Goal: Complete Application Form: Complete application form

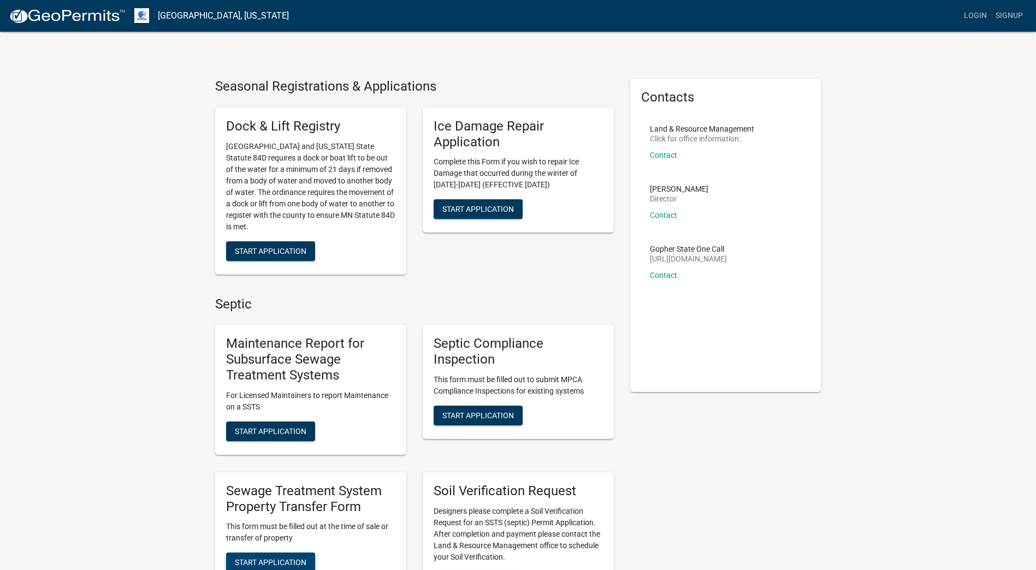
click at [259, 560] on span "Start Application" at bounding box center [271, 562] width 72 height 9
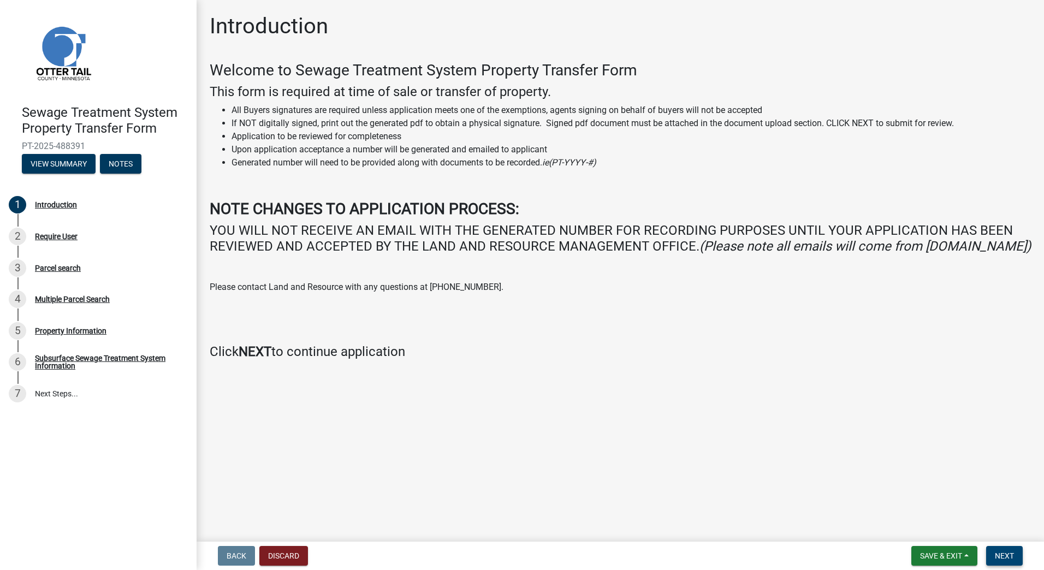
click at [1002, 549] on button "Next" at bounding box center [1004, 556] width 37 height 20
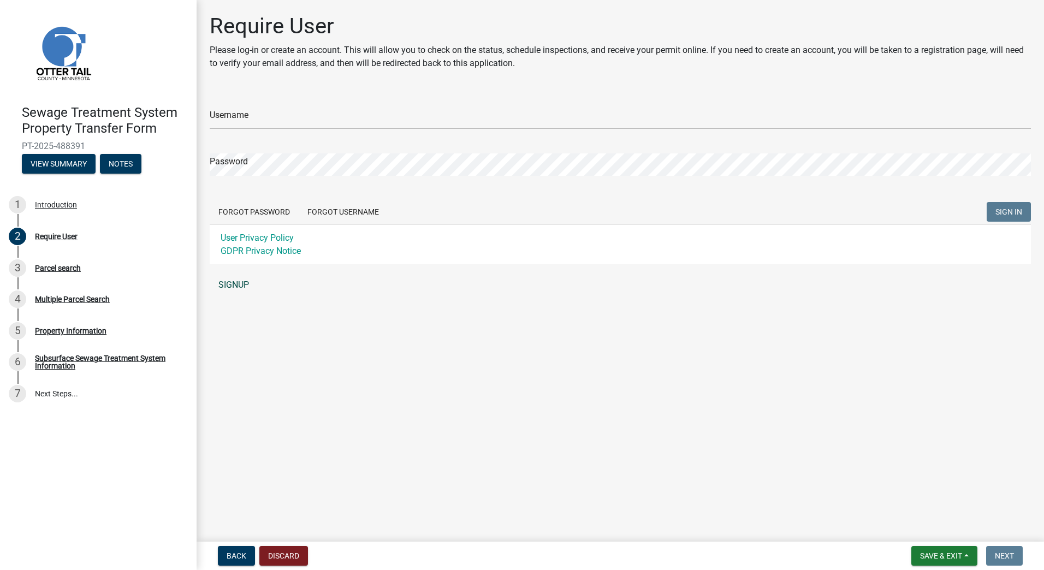
click at [248, 281] on link "SIGNUP" at bounding box center [620, 285] width 821 height 22
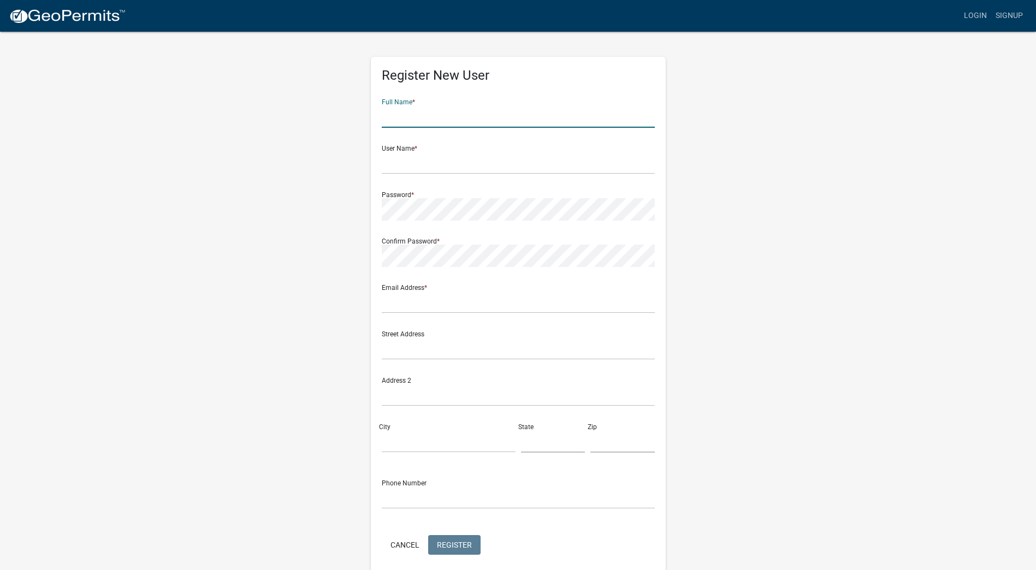
click at [456, 123] on input "text" at bounding box center [518, 116] width 273 height 22
click at [412, 120] on input "text" at bounding box center [518, 116] width 273 height 22
type input "[PERSON_NAME]"
click at [393, 163] on input "text" at bounding box center [518, 163] width 273 height 22
drag, startPoint x: 403, startPoint y: 166, endPoint x: 401, endPoint y: 173, distance: 6.8
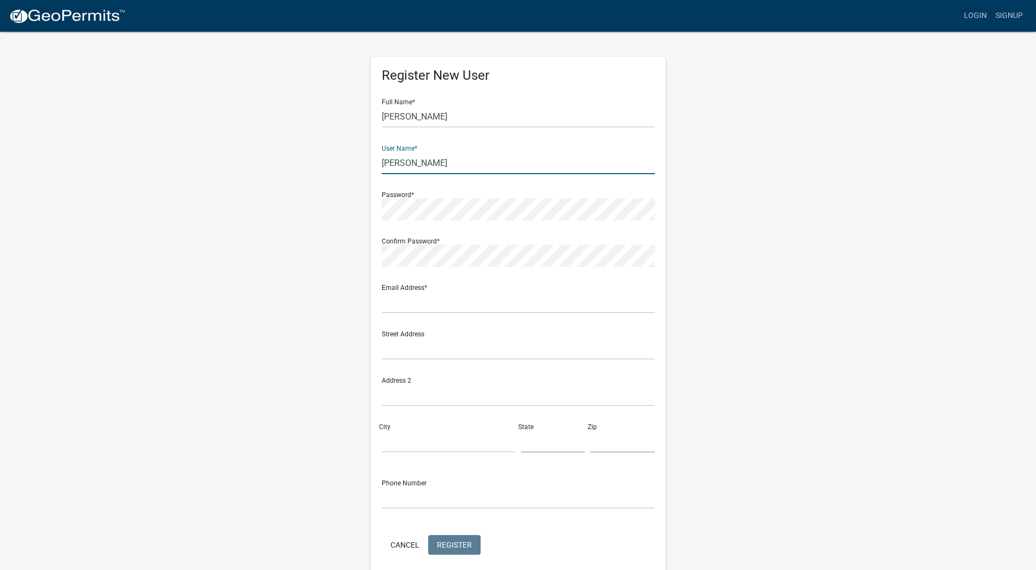
click at [402, 172] on input "[PERSON_NAME]" at bounding box center [518, 163] width 273 height 22
type input "[PERSON_NAME]"
click at [404, 305] on input "text" at bounding box center [518, 302] width 273 height 22
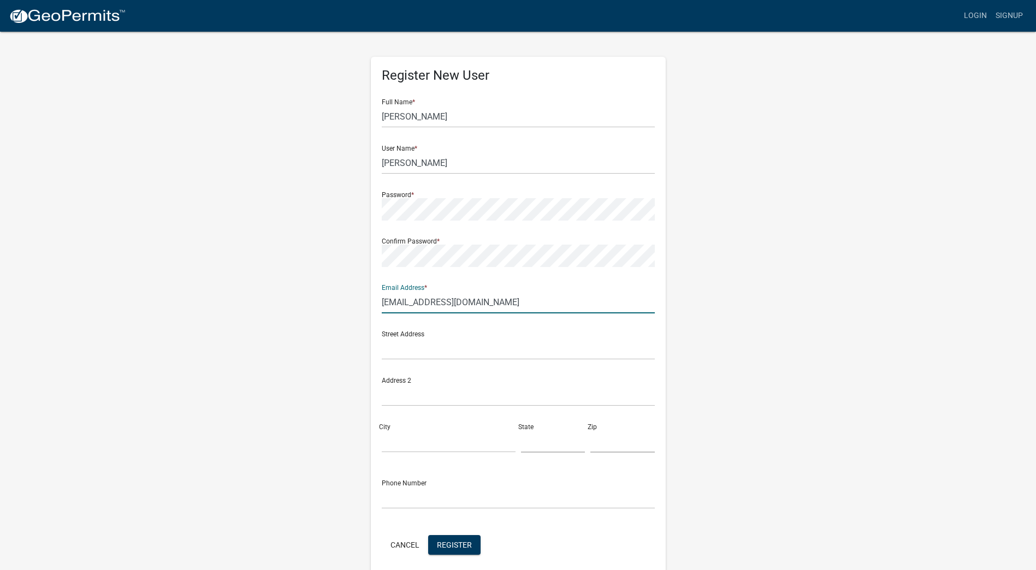
type input "[EMAIL_ADDRESS][DOMAIN_NAME]"
click at [408, 352] on input "text" at bounding box center [518, 348] width 273 height 22
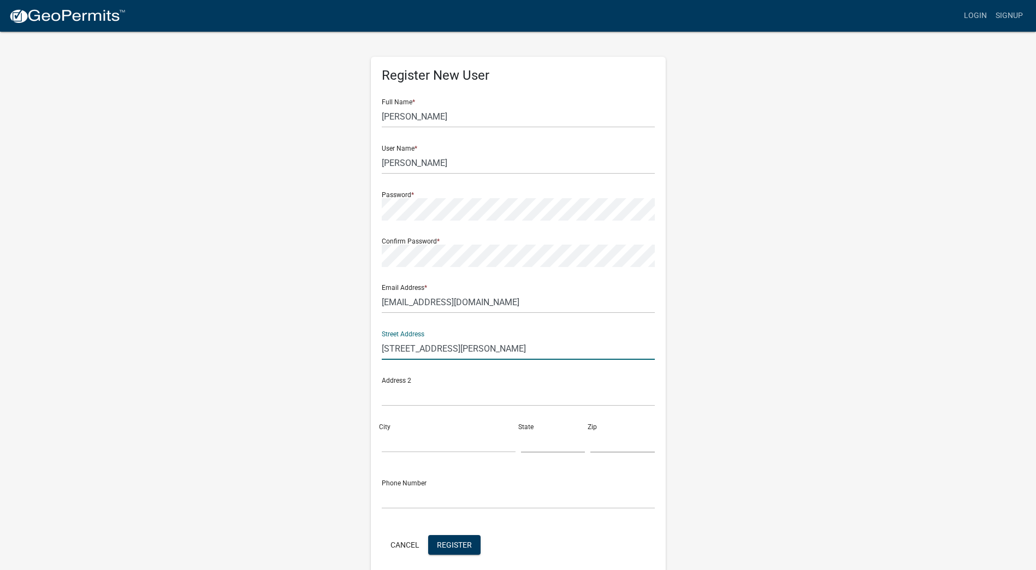
type input "[STREET_ADDRESS][PERSON_NAME]"
click at [398, 435] on input "City" at bounding box center [449, 441] width 134 height 22
type input "Fergus Falls"
click at [531, 445] on input "text" at bounding box center [553, 441] width 64 height 22
type input "MN"
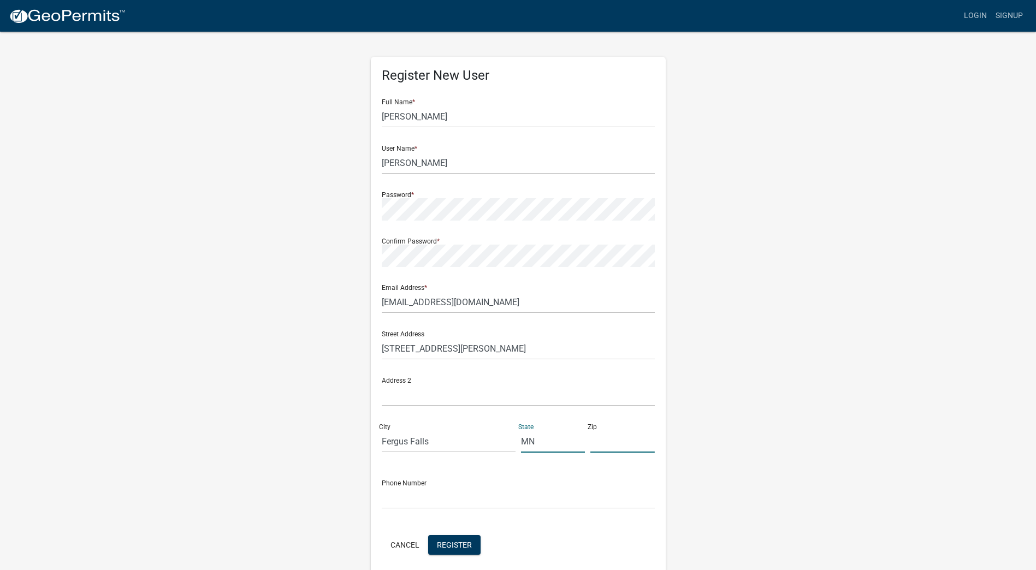
click at [600, 447] on input "text" at bounding box center [622, 441] width 64 height 22
type input "56537"
click at [442, 504] on input "text" at bounding box center [518, 497] width 273 height 22
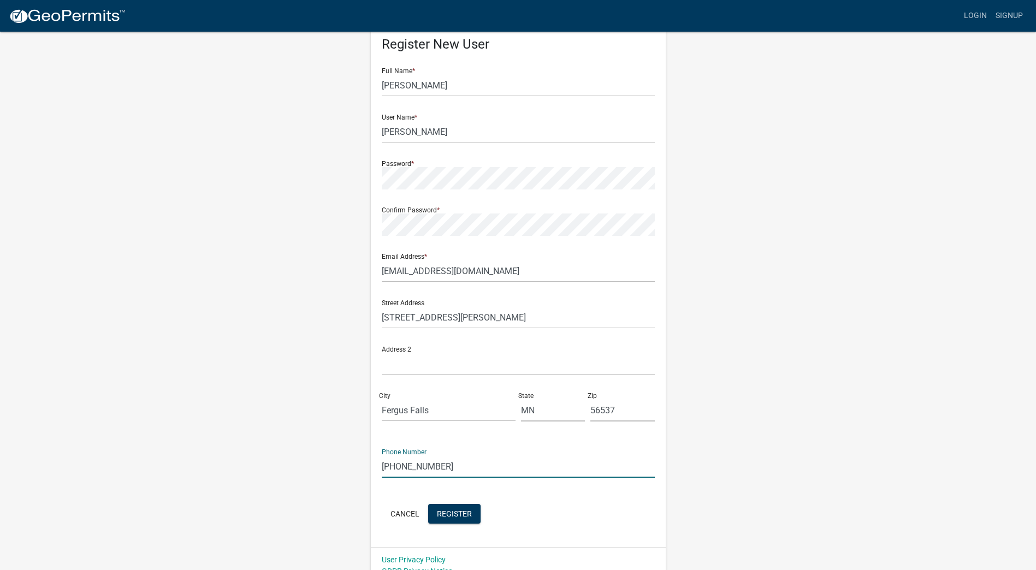
scroll to position [45, 0]
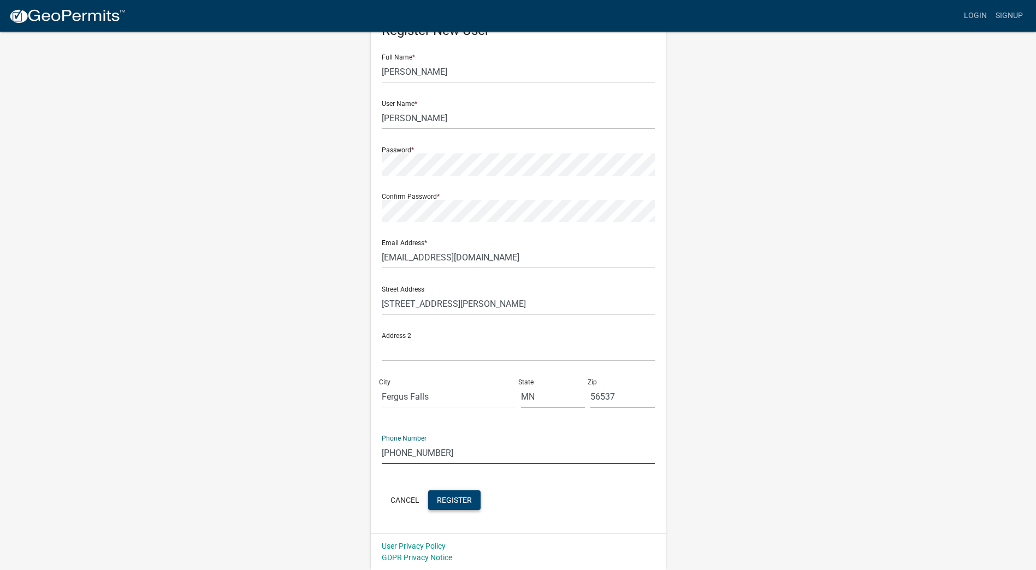
type input "[PHONE_NUMBER]"
click at [448, 500] on span "Register" at bounding box center [454, 499] width 35 height 9
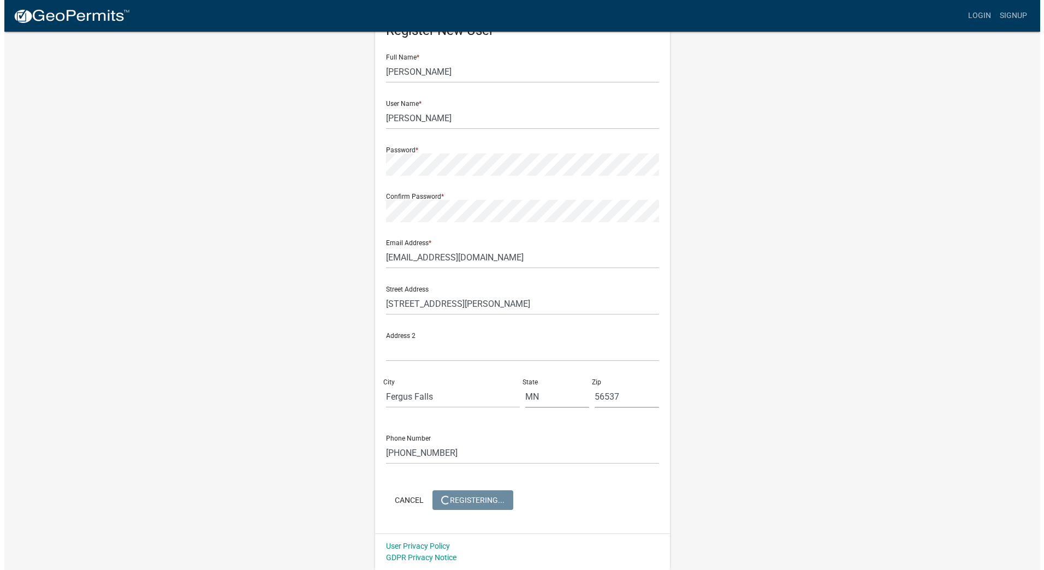
scroll to position [0, 0]
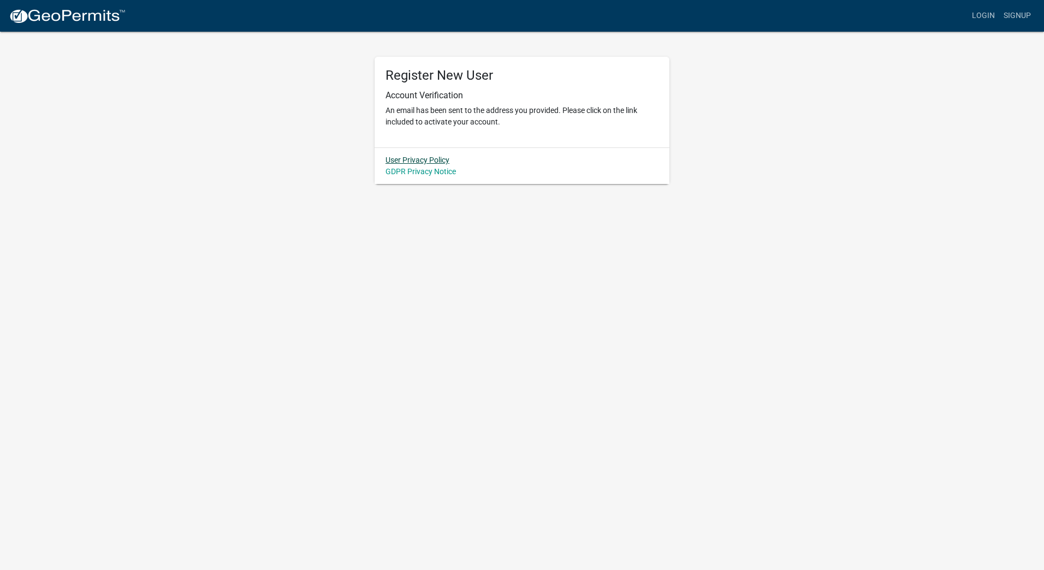
click at [406, 161] on link "User Privacy Policy" at bounding box center [417, 160] width 64 height 9
click at [983, 13] on link "Login" at bounding box center [983, 15] width 32 height 21
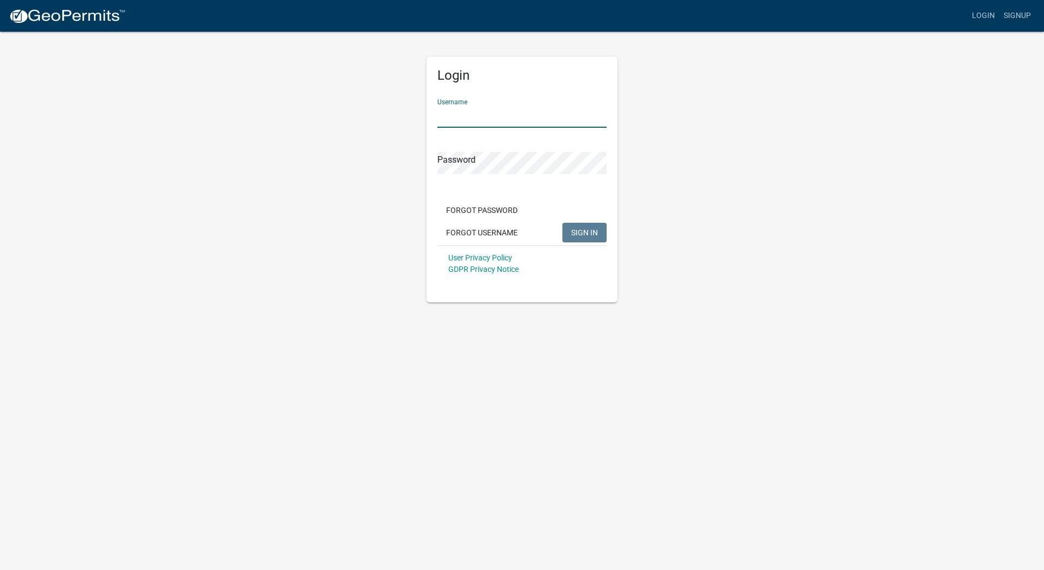
click at [459, 121] on input "Username" at bounding box center [521, 116] width 169 height 22
type input "[EMAIL_ADDRESS][DOMAIN_NAME]"
click at [578, 234] on span "SIGN IN" at bounding box center [584, 232] width 27 height 9
click at [410, 163] on div "Login Username [EMAIL_ADDRESS][DOMAIN_NAME] Password Forgot Password Forgot Use…" at bounding box center [522, 167] width 622 height 272
click at [562, 223] on button "SIGN IN" at bounding box center [584, 233] width 44 height 20
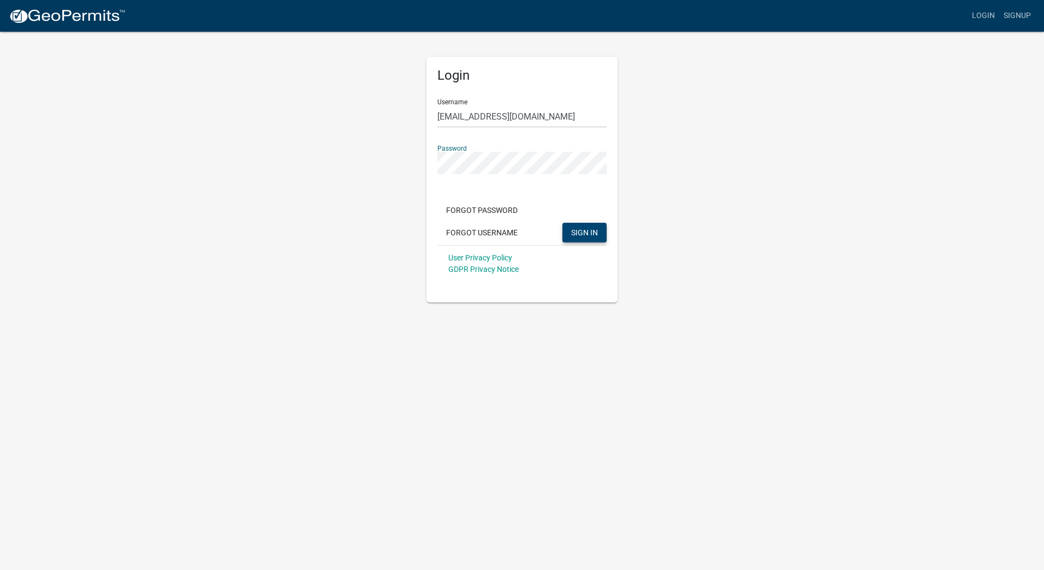
click at [60, 15] on img at bounding box center [67, 16] width 117 height 16
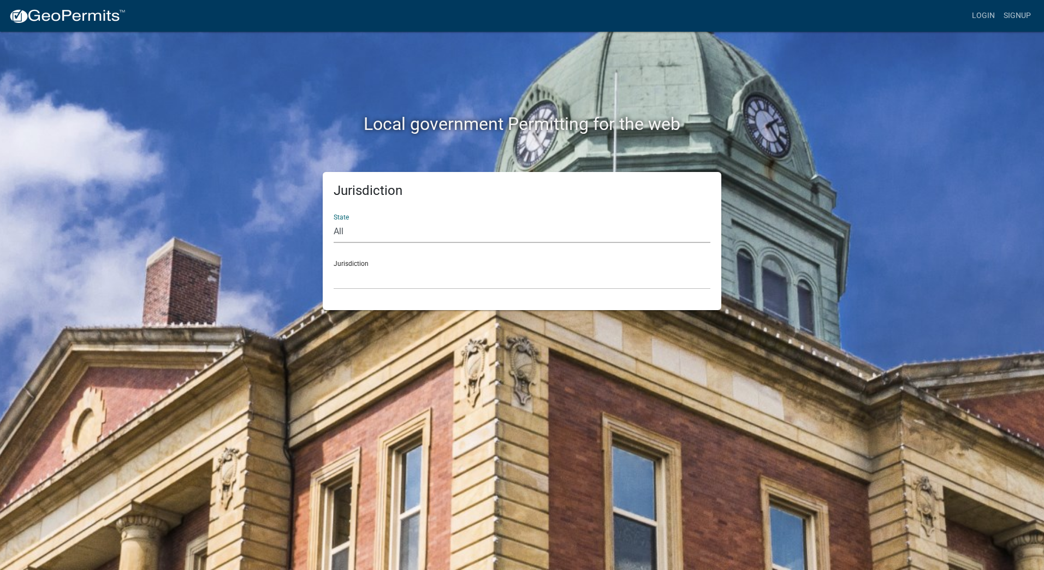
click at [341, 231] on select "All [US_STATE] [US_STATE] [US_STATE] [US_STATE] [US_STATE] [US_STATE] [US_STATE…" at bounding box center [522, 232] width 377 height 22
select select "[US_STATE]"
click at [334, 221] on select "All [US_STATE] [US_STATE] [US_STATE] [US_STATE] [US_STATE] [US_STATE] [US_STATE…" at bounding box center [522, 232] width 377 height 22
click at [365, 279] on select "[GEOGRAPHIC_DATA], [US_STATE] [GEOGRAPHIC_DATA], [US_STATE] [GEOGRAPHIC_DATA], …" at bounding box center [522, 278] width 377 height 22
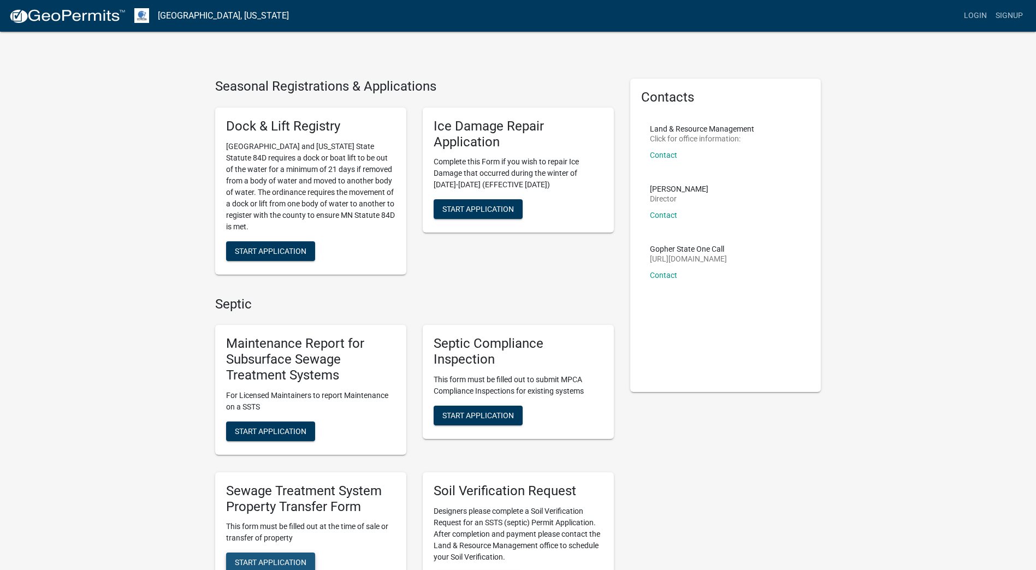
click at [284, 553] on button "Start Application" at bounding box center [270, 562] width 89 height 20
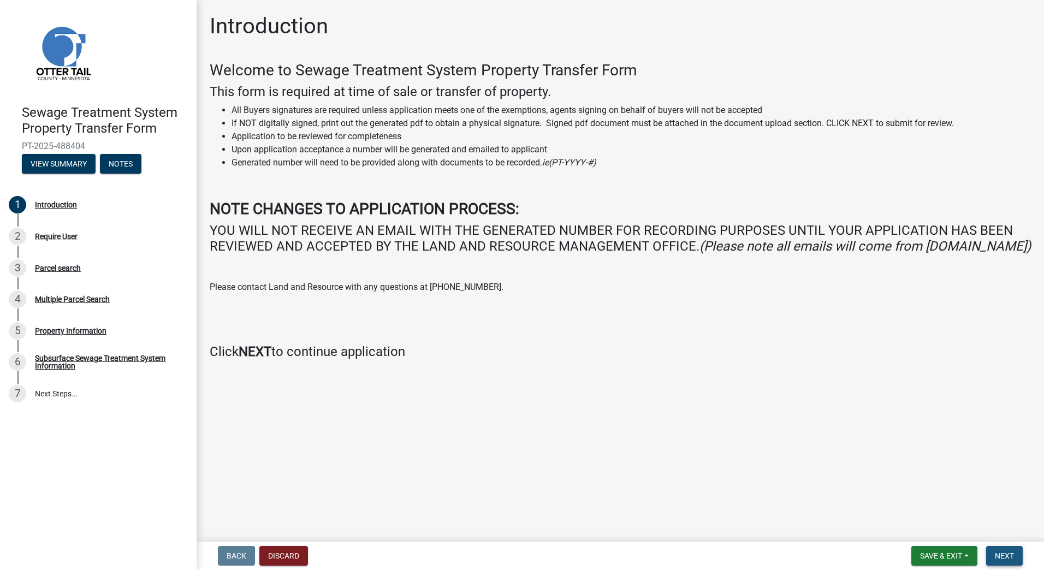
click at [1006, 561] on button "Next" at bounding box center [1004, 556] width 37 height 20
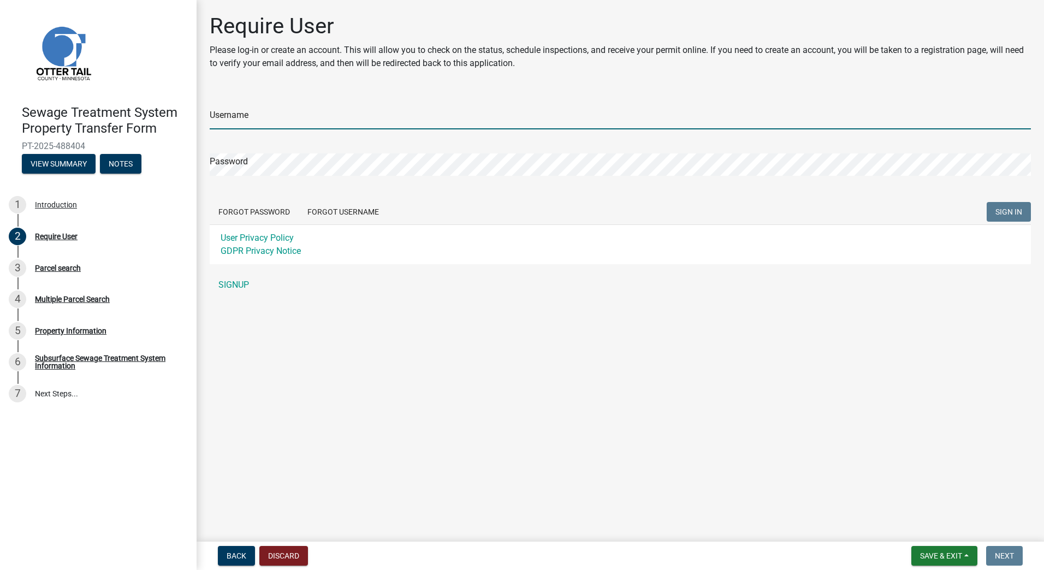
click at [242, 117] on input "Username" at bounding box center [620, 118] width 821 height 22
type input "[EMAIL_ADDRESS][DOMAIN_NAME]"
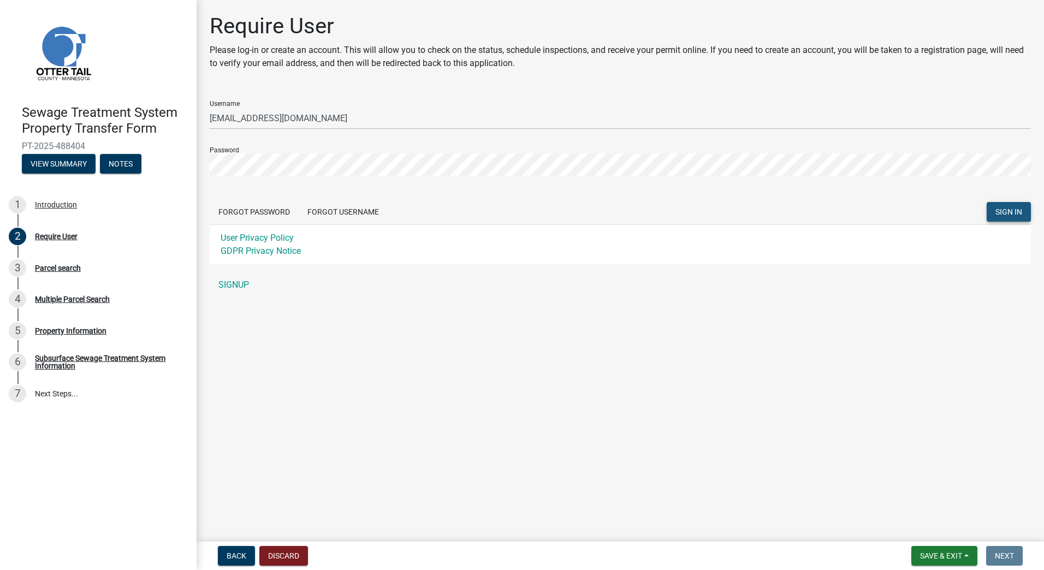
click at [1012, 210] on span "SIGN IN" at bounding box center [1008, 211] width 27 height 9
click at [242, 286] on link "SIGNUP" at bounding box center [620, 285] width 821 height 22
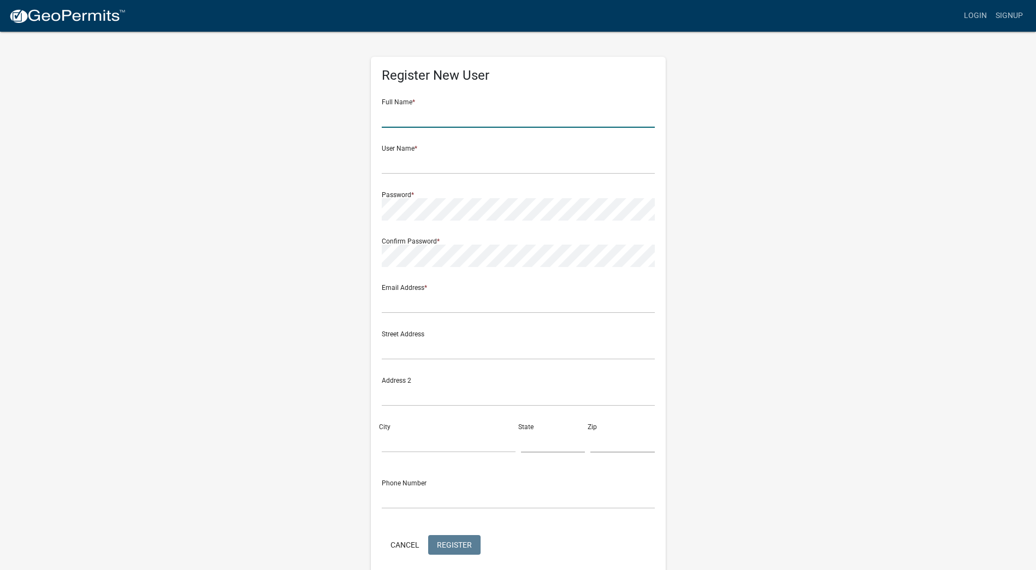
click at [391, 118] on input "text" at bounding box center [518, 116] width 273 height 22
type input "r"
type input "[PERSON_NAME]"
click at [395, 167] on input "text" at bounding box center [518, 163] width 273 height 22
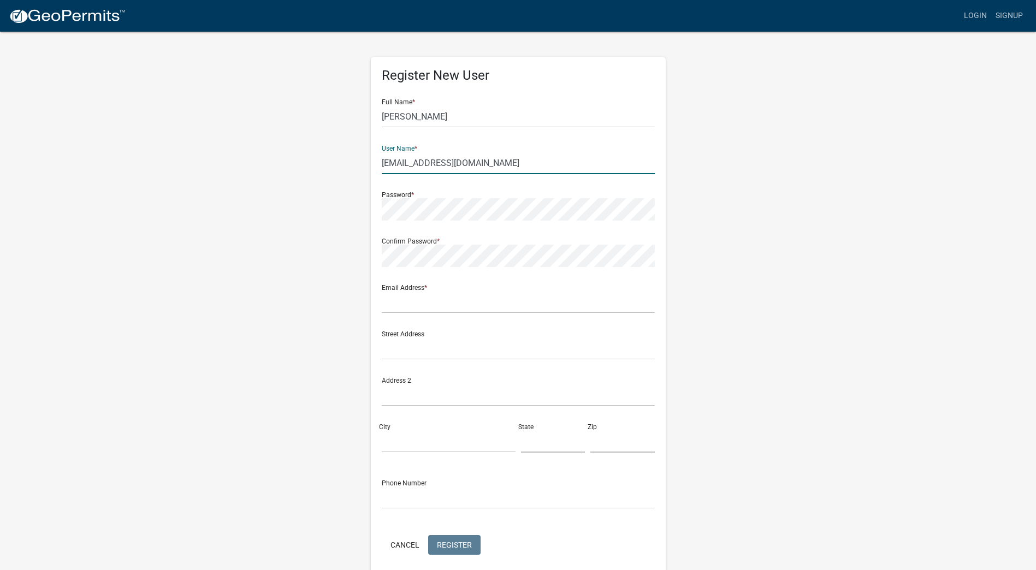
type input "[EMAIL_ADDRESS][DOMAIN_NAME]"
click at [407, 303] on input "text" at bounding box center [518, 302] width 273 height 22
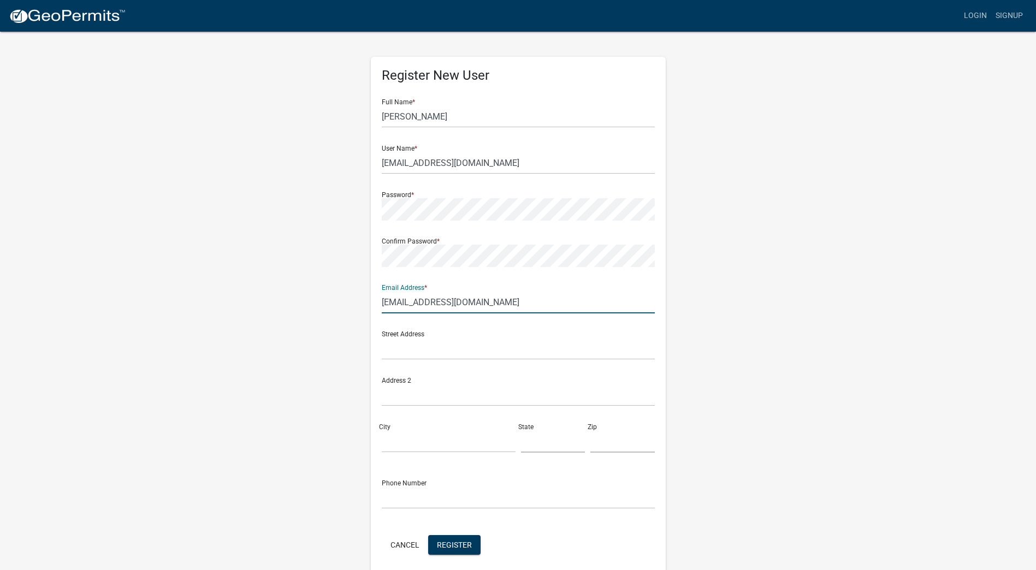
type input "[EMAIL_ADDRESS][DOMAIN_NAME]"
click at [399, 349] on input "text" at bounding box center [518, 348] width 273 height 22
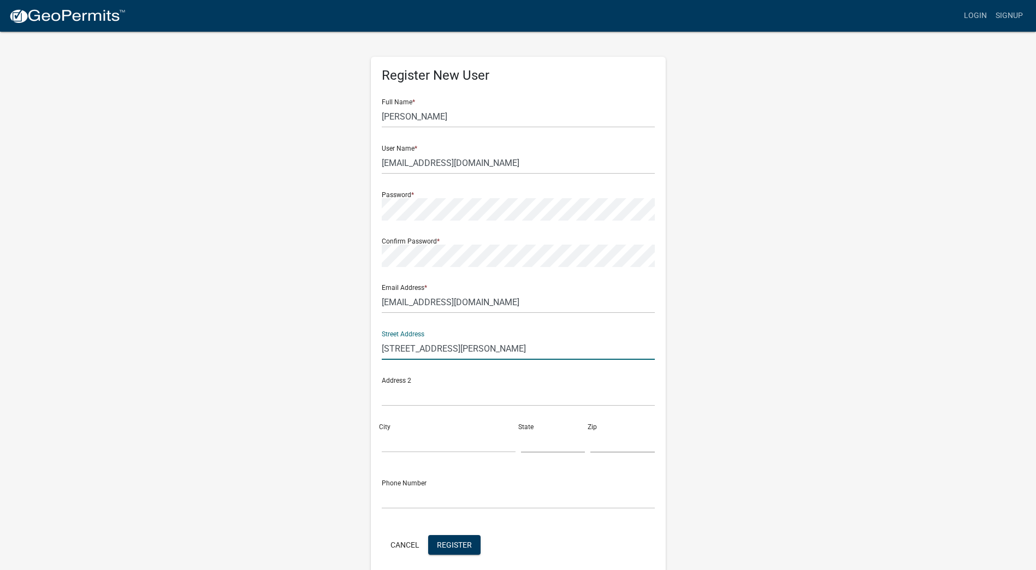
type input "[STREET_ADDRESS][PERSON_NAME]"
click at [403, 397] on input "text" at bounding box center [518, 395] width 273 height 22
click at [404, 445] on input "City" at bounding box center [449, 441] width 134 height 22
type input "Fergus Falls"
click at [543, 442] on input "text" at bounding box center [553, 441] width 64 height 22
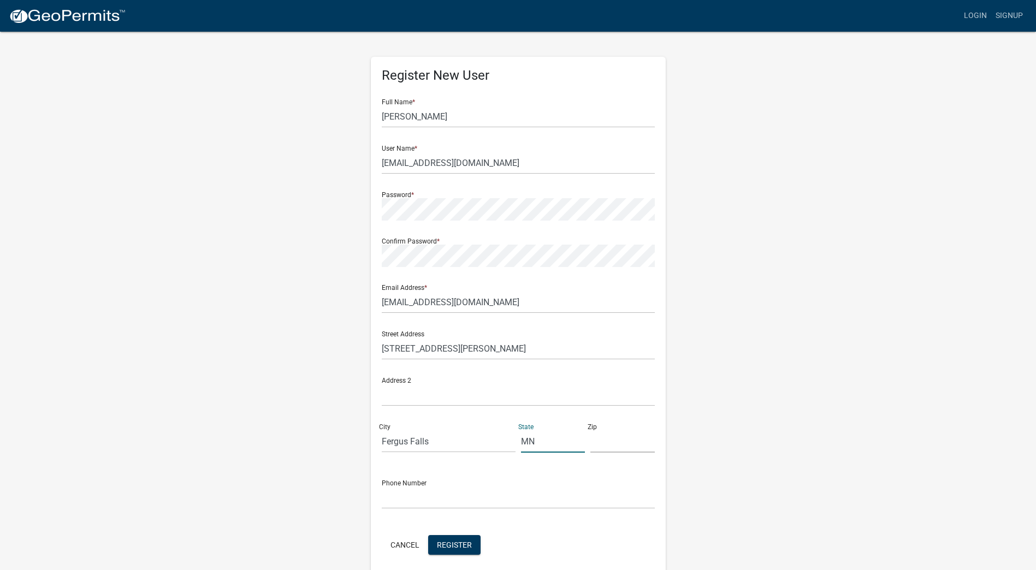
type input "MN"
click at [609, 445] on input "text" at bounding box center [622, 441] width 64 height 22
type input "56537"
click at [421, 496] on input "text" at bounding box center [518, 497] width 273 height 22
type input "2187319436"
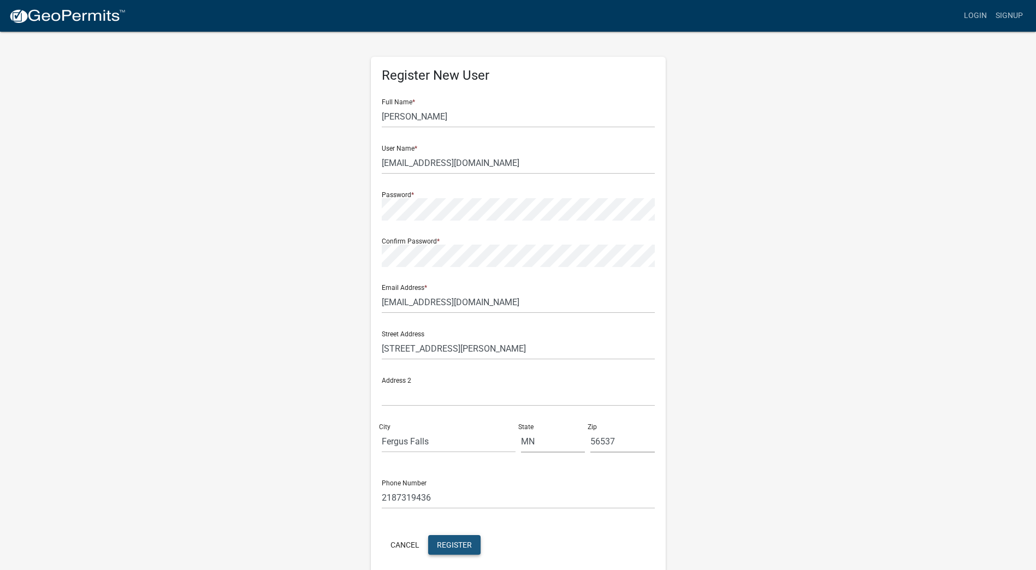
click at [459, 542] on span "Register" at bounding box center [454, 544] width 35 height 9
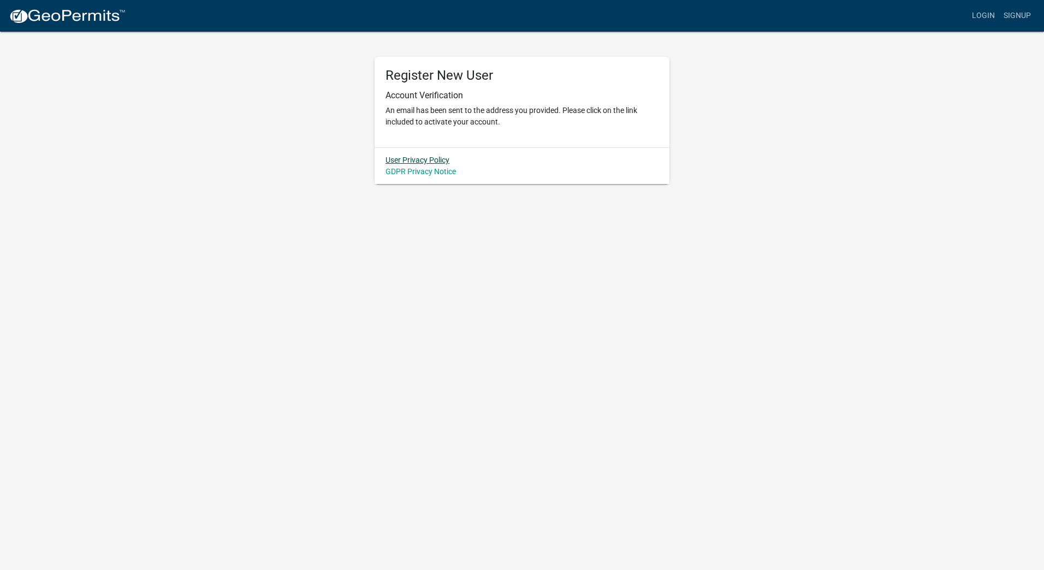
click at [420, 162] on link "User Privacy Policy" at bounding box center [417, 160] width 64 height 9
click at [423, 170] on link "GDPR Privacy Notice" at bounding box center [420, 171] width 70 height 9
click at [412, 159] on link "User Privacy Policy" at bounding box center [417, 160] width 64 height 9
click at [983, 16] on link "Login" at bounding box center [983, 15] width 32 height 21
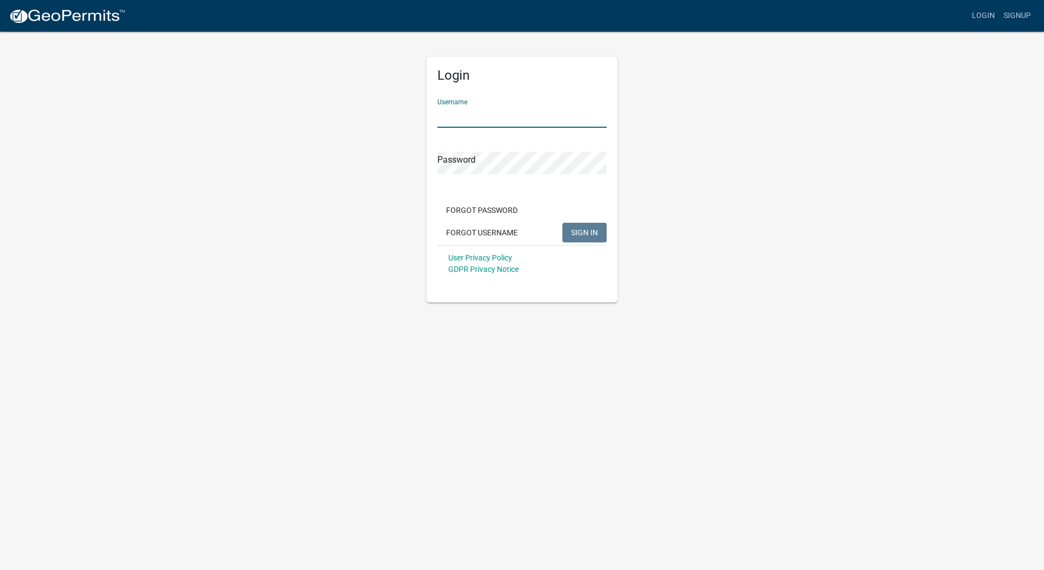
click at [468, 119] on input "Username" at bounding box center [521, 116] width 169 height 22
click at [583, 235] on span "SIGN IN" at bounding box center [584, 232] width 27 height 9
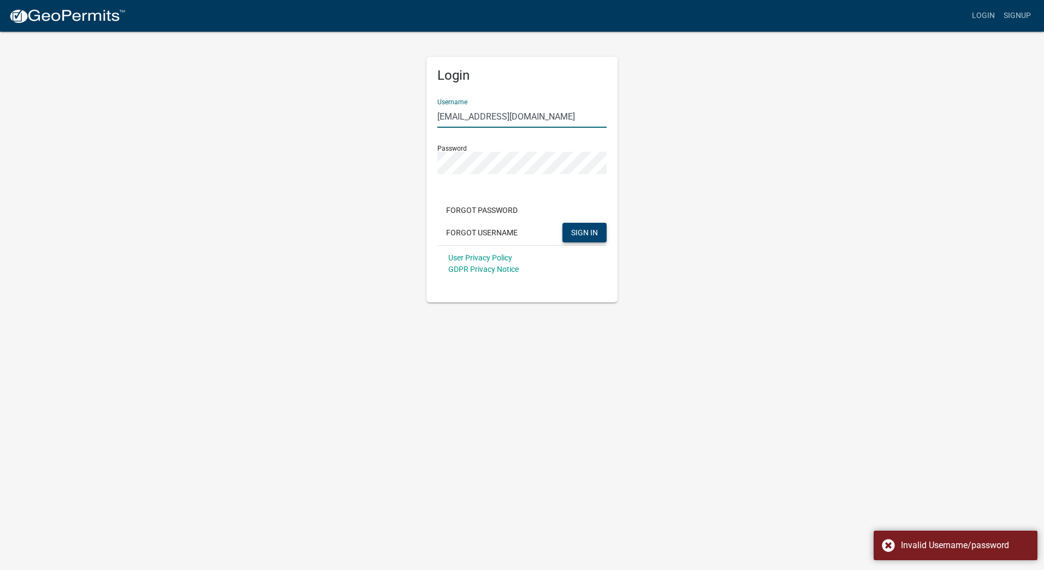
click at [524, 119] on input "[EMAIL_ADDRESS][DOMAIN_NAME]" at bounding box center [521, 116] width 169 height 22
drag, startPoint x: 524, startPoint y: 119, endPoint x: 426, endPoint y: 121, distance: 98.3
click at [427, 121] on div "Login Username [EMAIL_ADDRESS][DOMAIN_NAME] Password Forgot Password Forgot Use…" at bounding box center [521, 180] width 191 height 246
click at [582, 234] on span "SIGN IN" at bounding box center [584, 232] width 27 height 9
click at [444, 115] on input "[PERSON_NAME]" at bounding box center [521, 116] width 169 height 22
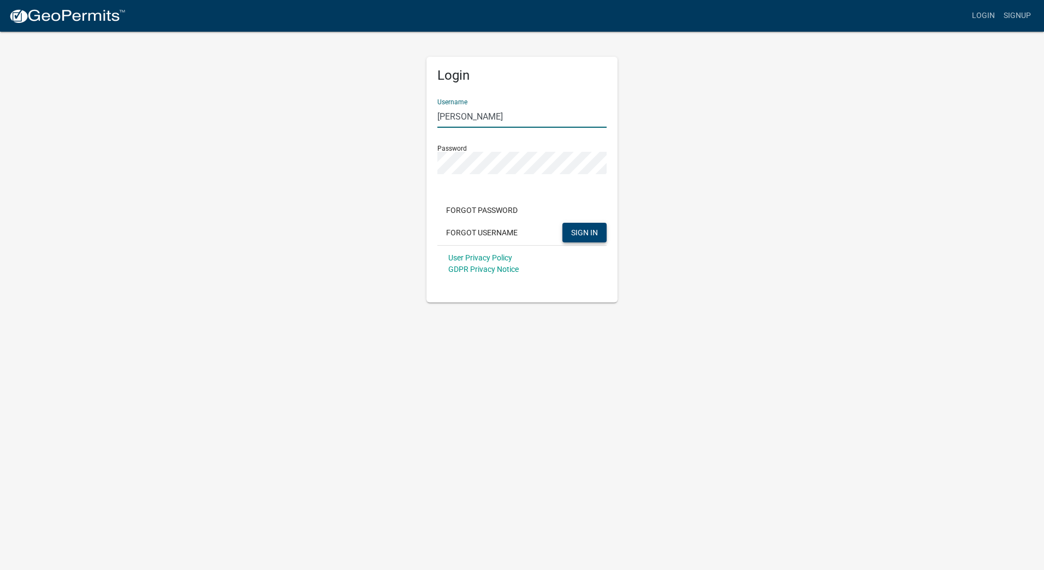
type input "[PERSON_NAME]"
click at [575, 233] on span "SIGN IN" at bounding box center [584, 232] width 27 height 9
